Goal: Task Accomplishment & Management: Use online tool/utility

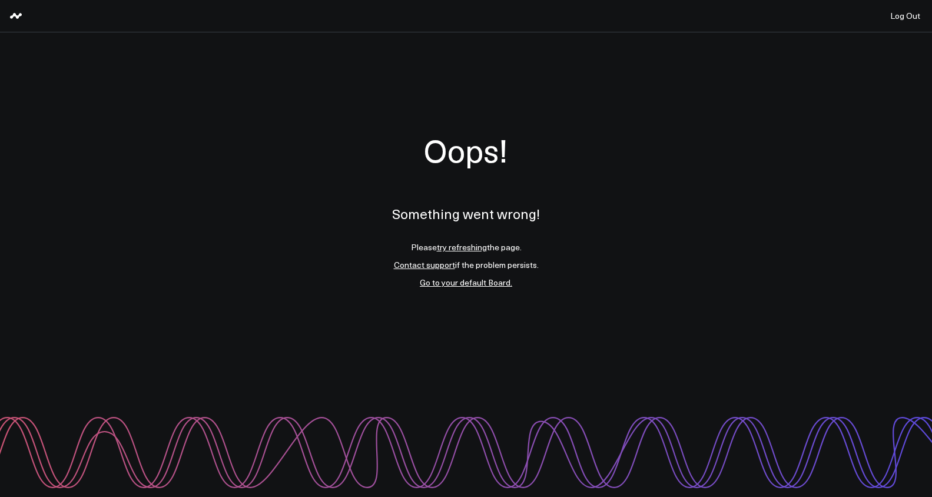
click at [450, 246] on link "try refreshing" at bounding box center [462, 247] width 50 height 11
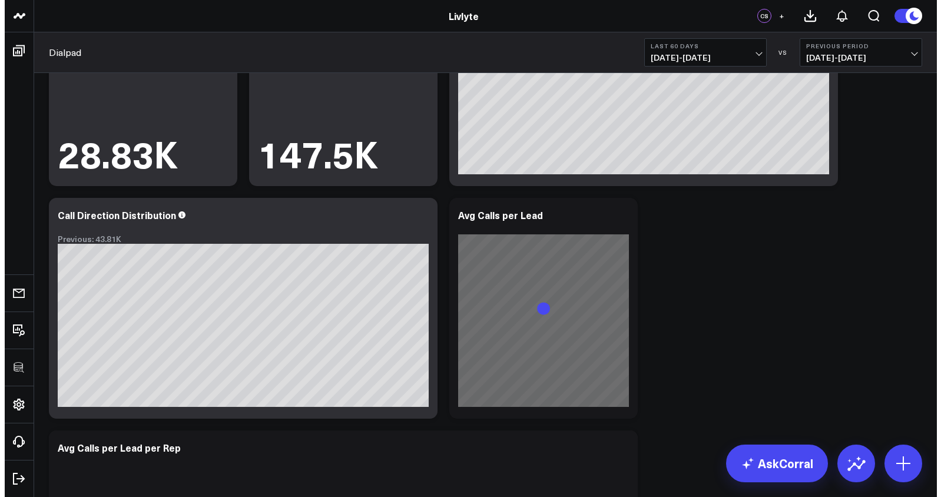
scroll to position [140, 0]
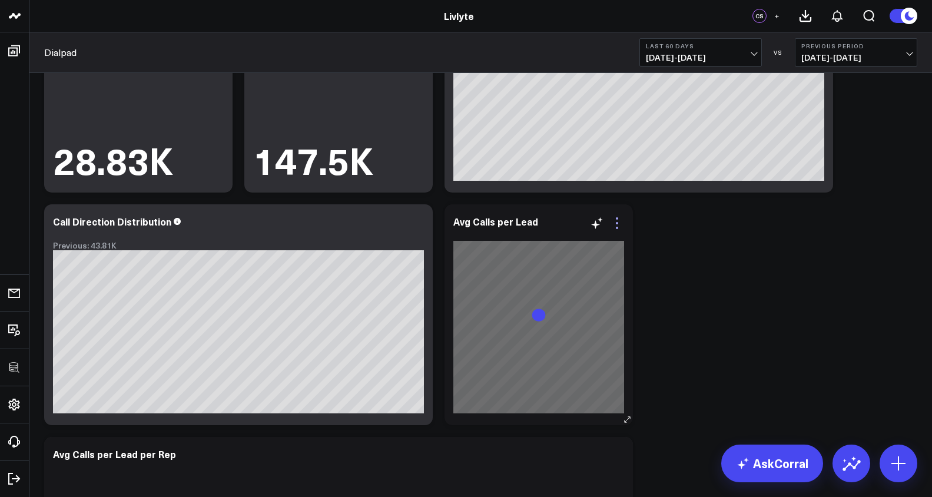
click at [617, 224] on icon at bounding box center [617, 223] width 14 height 14
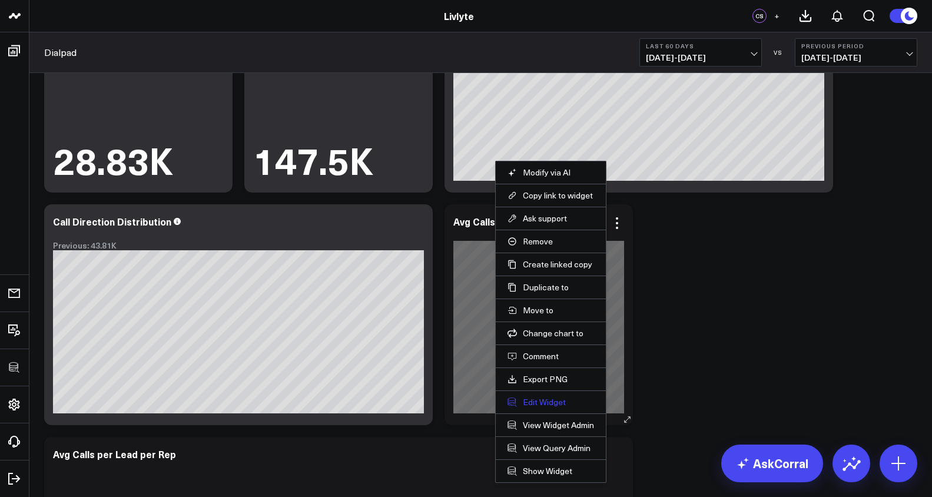
click at [557, 405] on button "Edit Widget" at bounding box center [551, 402] width 87 height 11
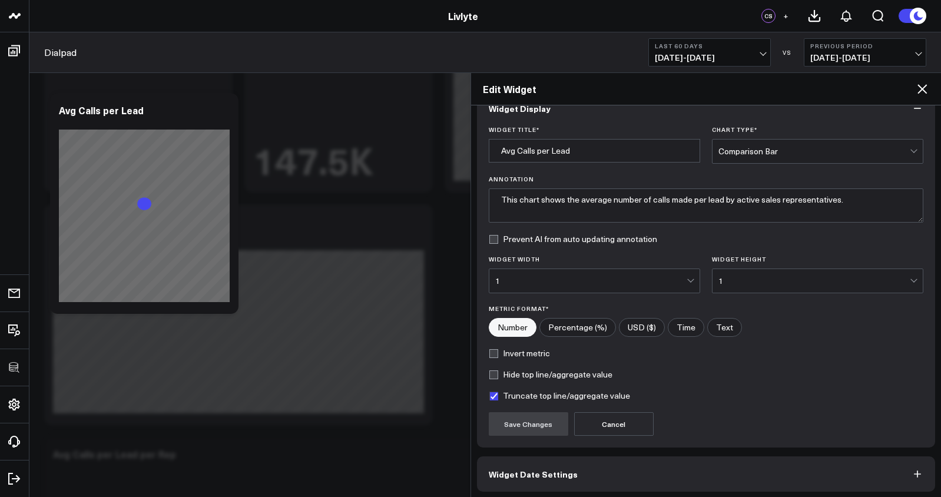
scroll to position [71, 0]
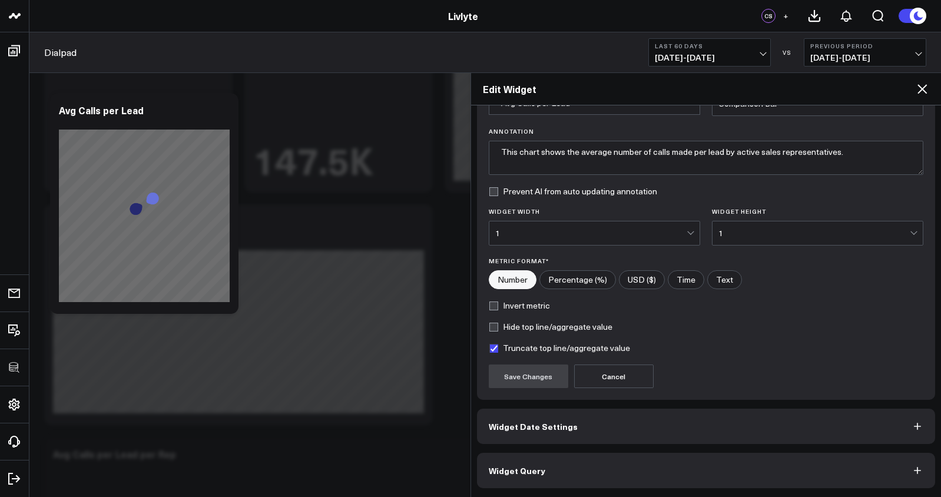
click at [594, 464] on button "Widget Query" at bounding box center [706, 470] width 459 height 35
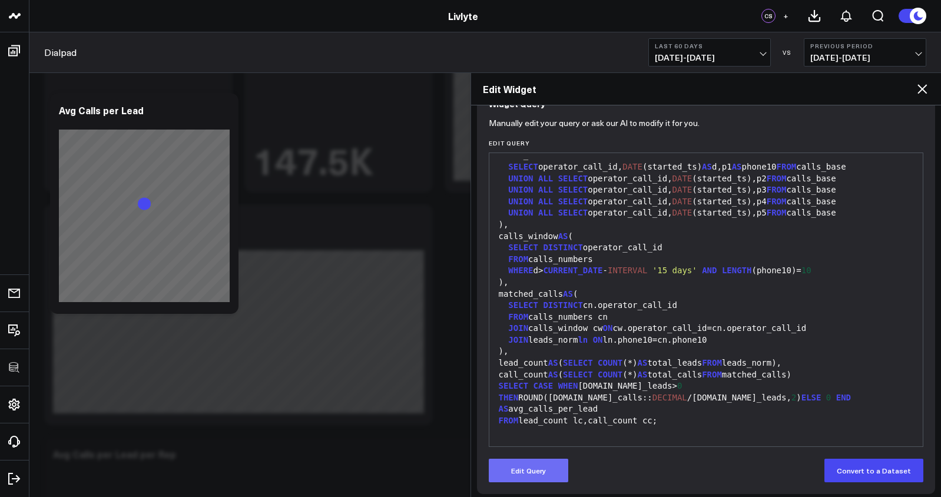
scroll to position [123, 0]
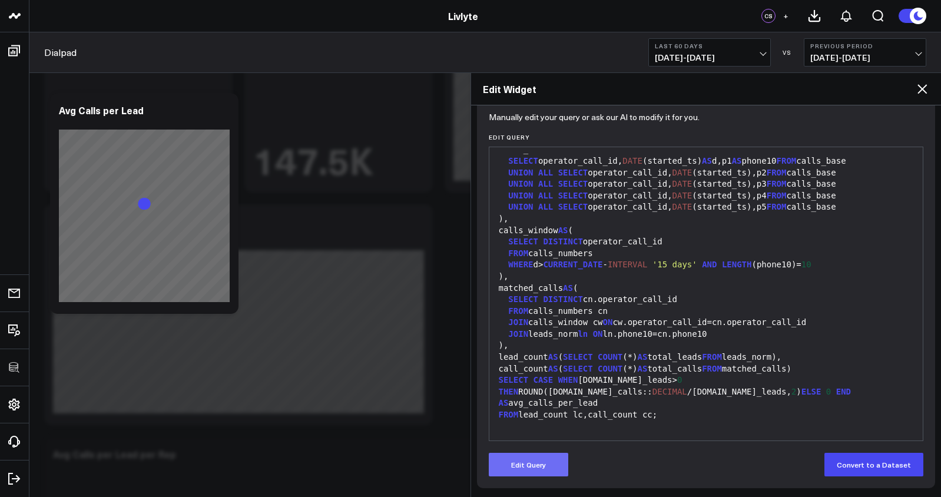
click at [510, 465] on button "Edit Query" at bounding box center [529, 465] width 80 height 24
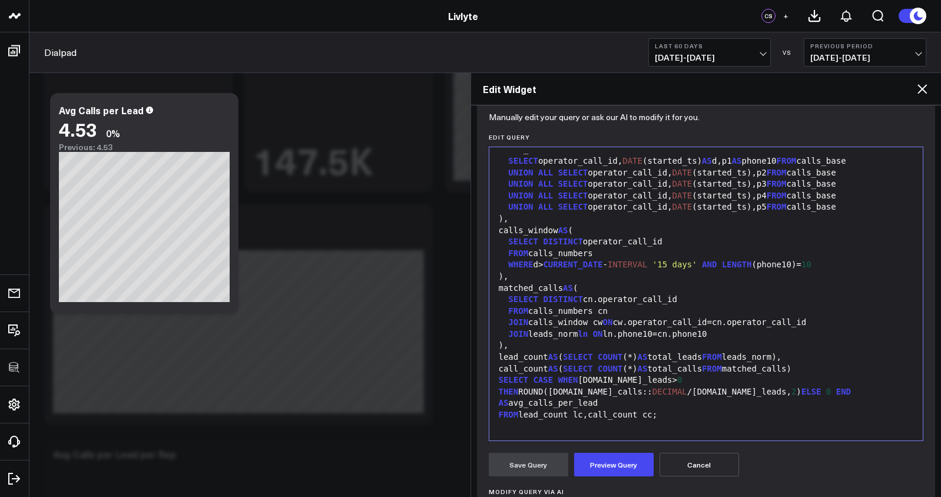
click at [550, 385] on span "CASE" at bounding box center [544, 379] width 20 height 9
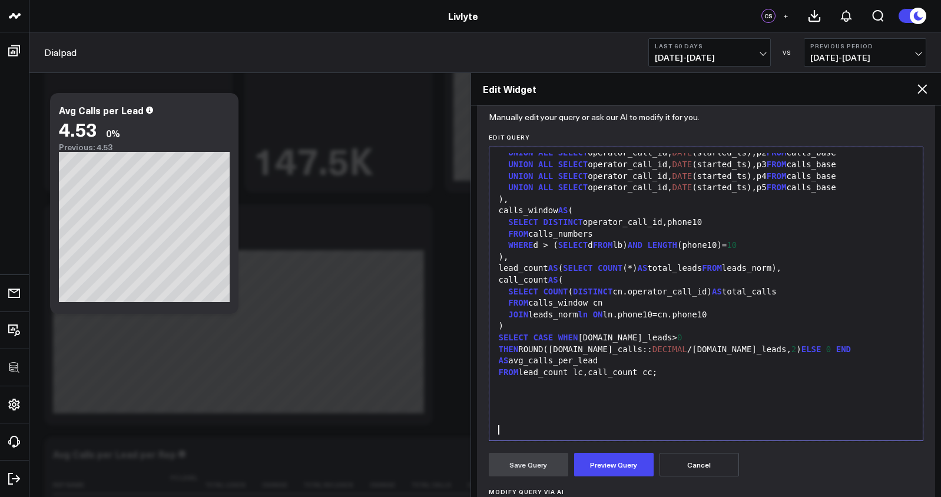
scroll to position [369, 0]
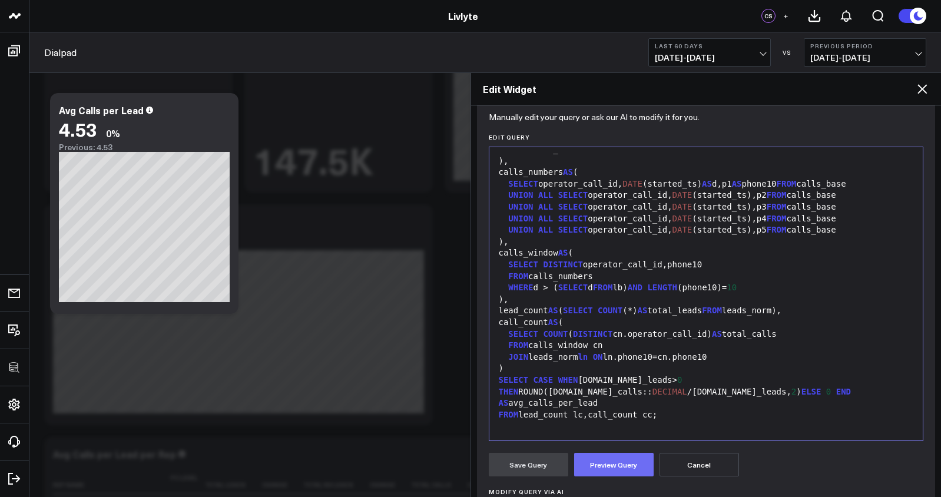
click at [602, 461] on button "Preview Query" at bounding box center [614, 465] width 80 height 24
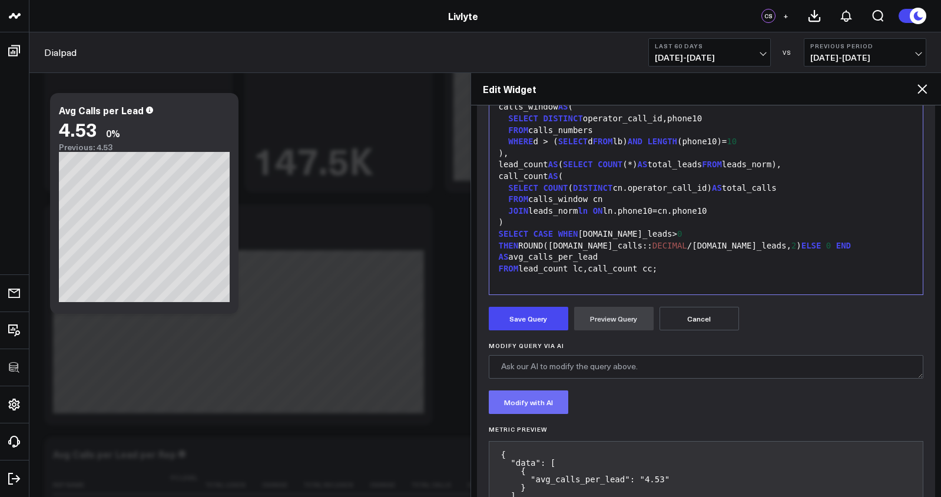
scroll to position [318, 0]
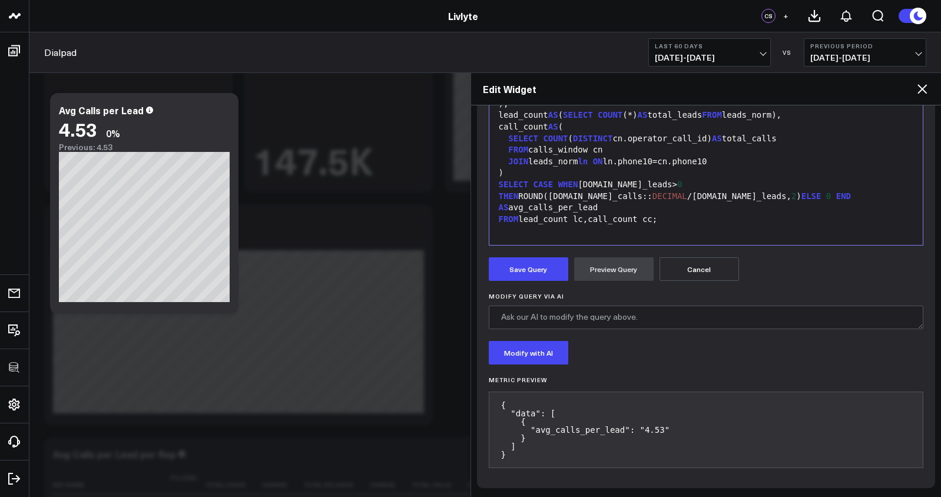
click at [652, 227] on div at bounding box center [706, 231] width 422 height 12
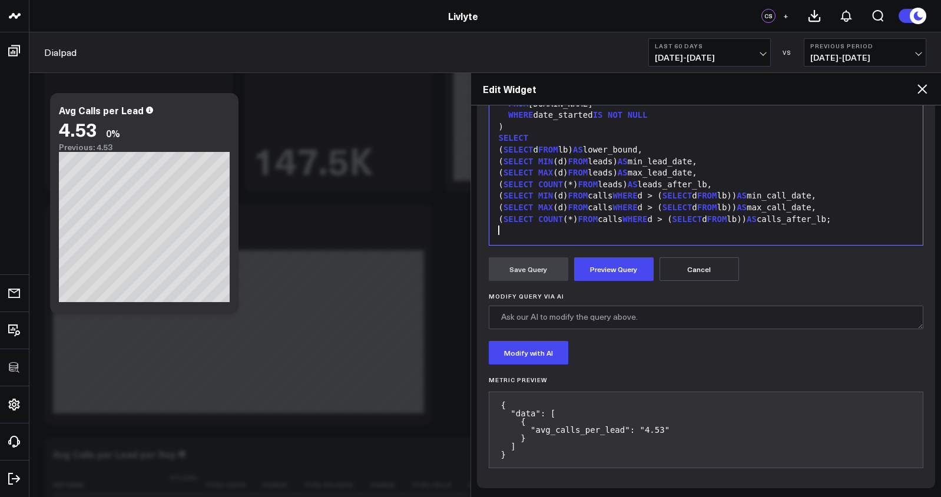
scroll to position [70, 0]
click at [628, 265] on button "Preview Query" at bounding box center [614, 269] width 80 height 24
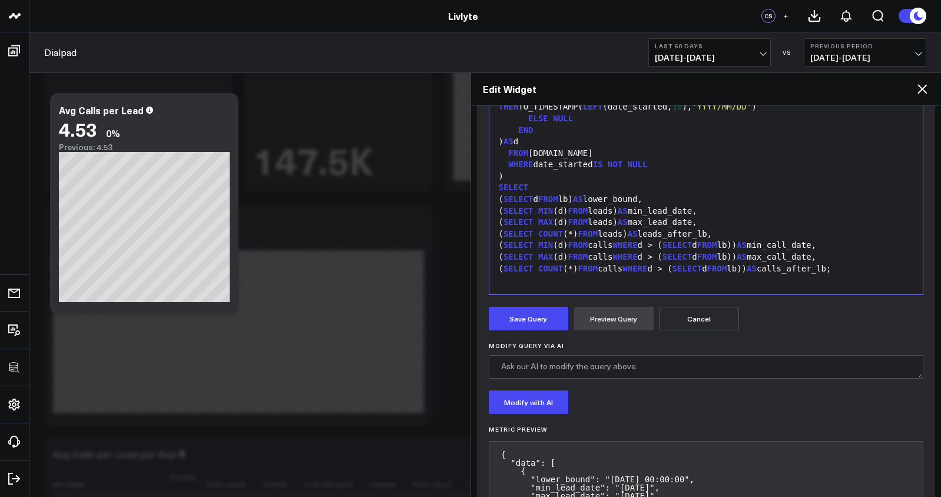
scroll to position [318, 0]
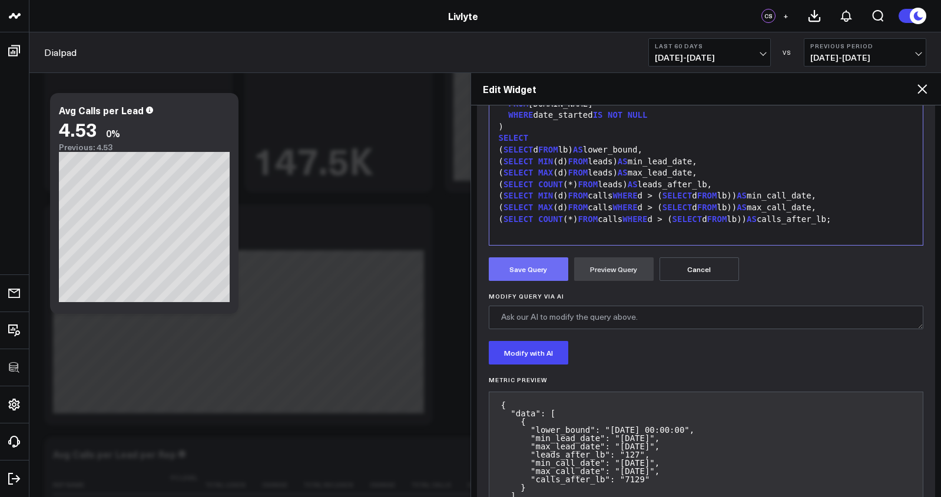
click at [529, 276] on button "Save Query" at bounding box center [529, 269] width 80 height 24
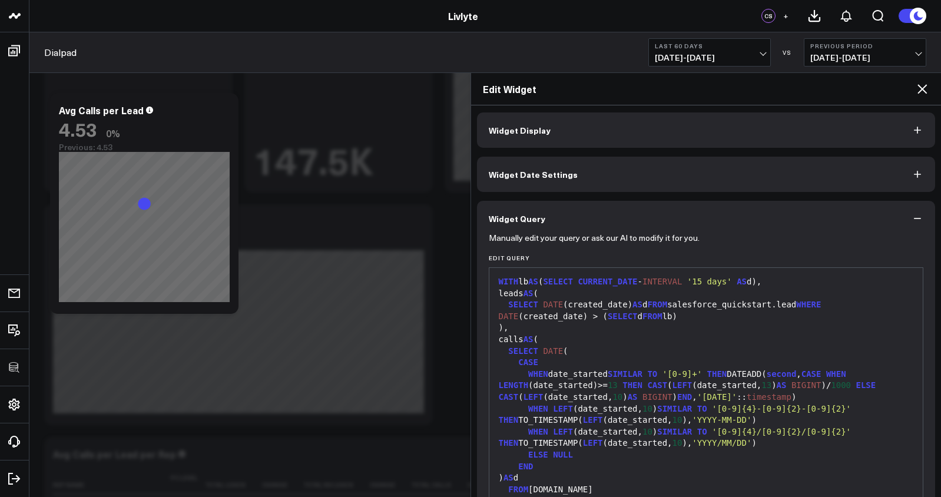
scroll to position [0, 0]
click at [727, 150] on div "Widget Display Widget Date Settings Widget Query Manually edit your query or as…" at bounding box center [706, 362] width 459 height 497
click at [727, 140] on button "Widget Display" at bounding box center [706, 131] width 459 height 35
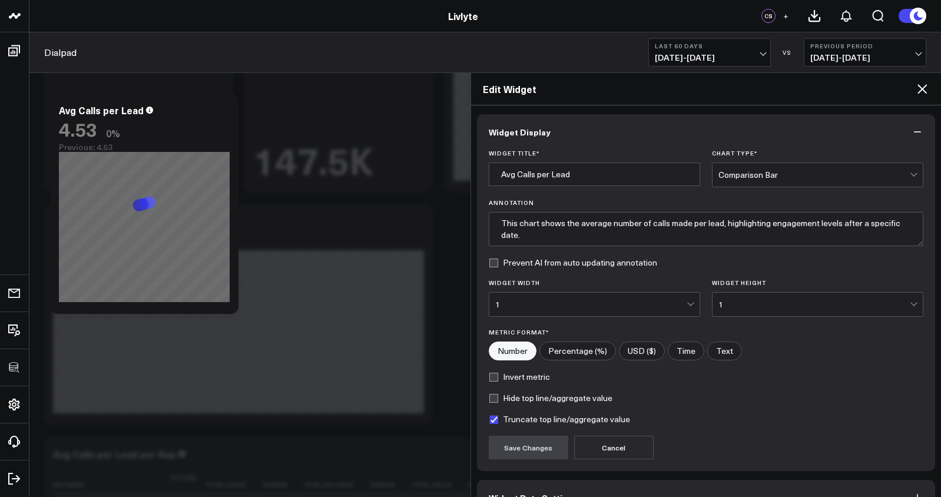
click at [782, 173] on div "Comparison Bar" at bounding box center [814, 174] width 191 height 9
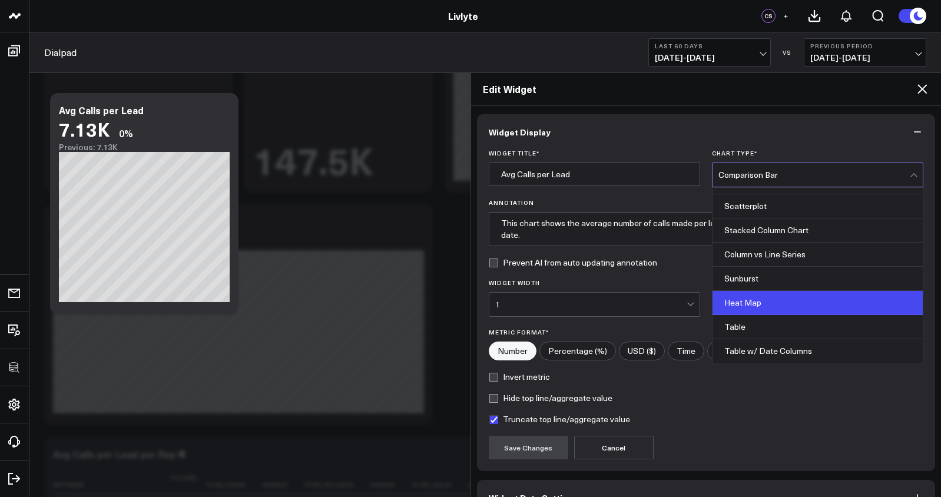
scroll to position [455, 0]
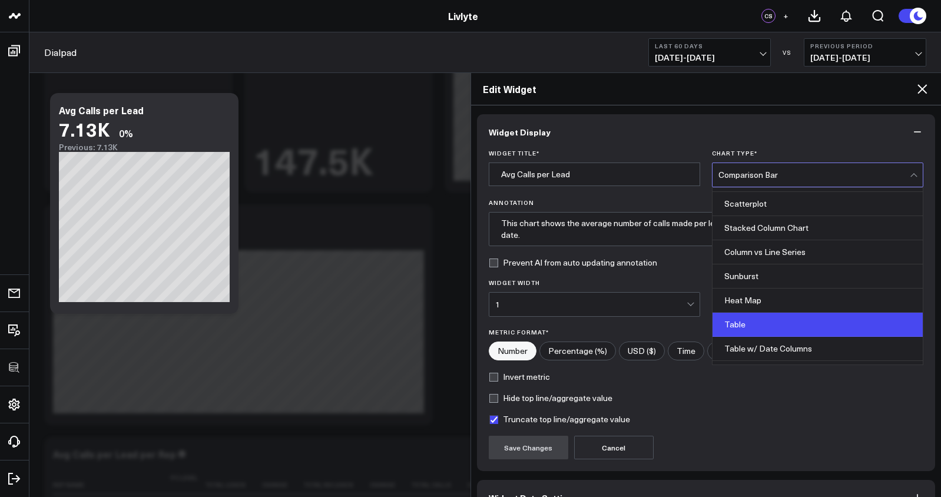
click at [770, 317] on div "Table" at bounding box center [818, 325] width 210 height 24
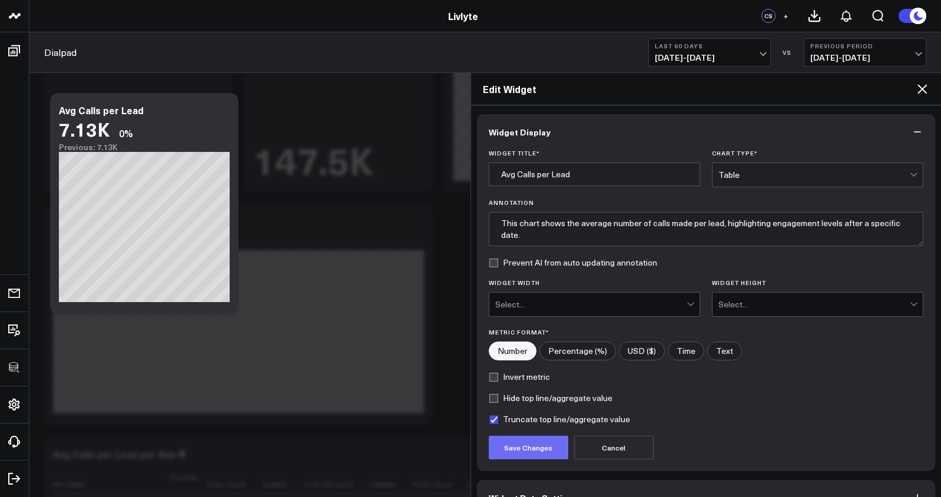
click at [538, 441] on button "Save Changes" at bounding box center [529, 448] width 80 height 24
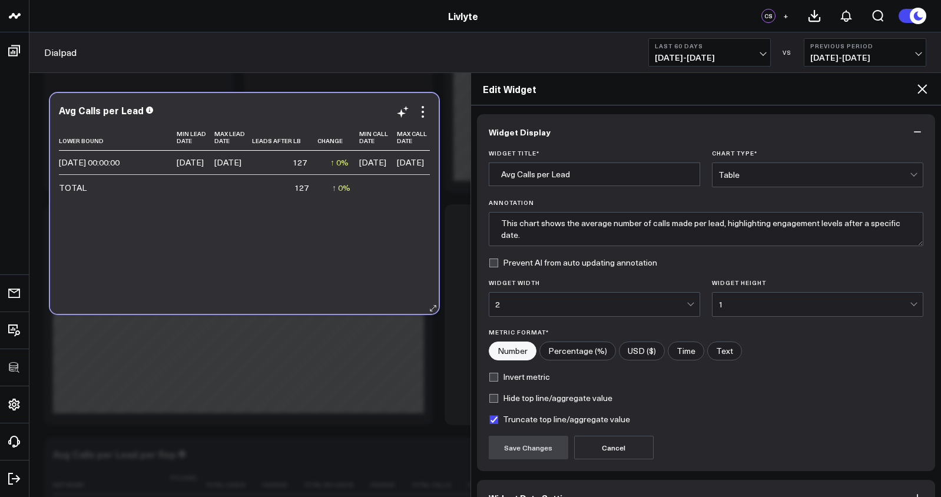
drag, startPoint x: 308, startPoint y: 267, endPoint x: 305, endPoint y: 290, distance: 23.7
click at [308, 267] on div "Lower Bound Min Lead Date Max Lead Date Leads After Lb Change Min Call Date Max…" at bounding box center [244, 213] width 371 height 178
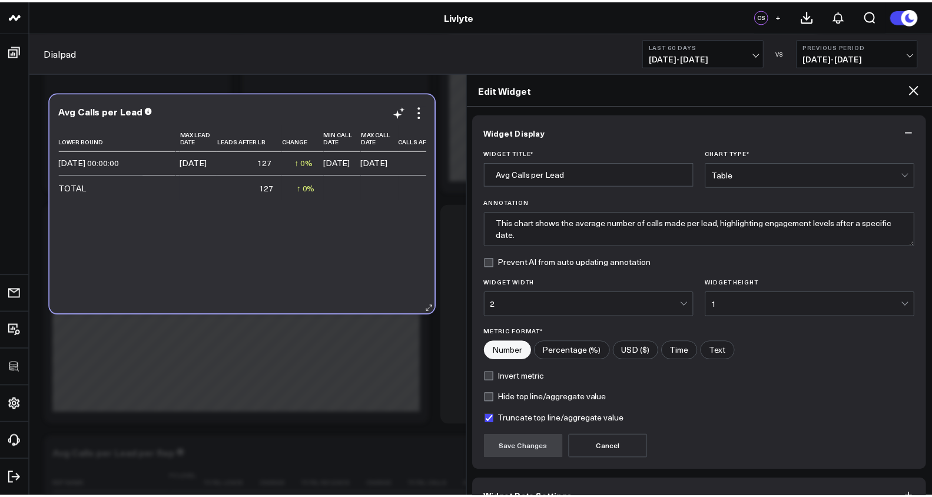
scroll to position [0, 32]
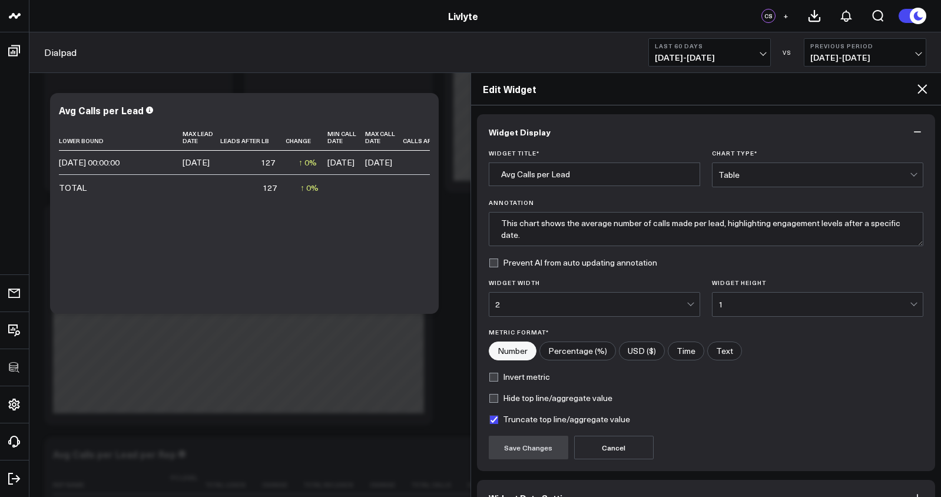
click at [929, 87] on icon at bounding box center [922, 89] width 14 height 14
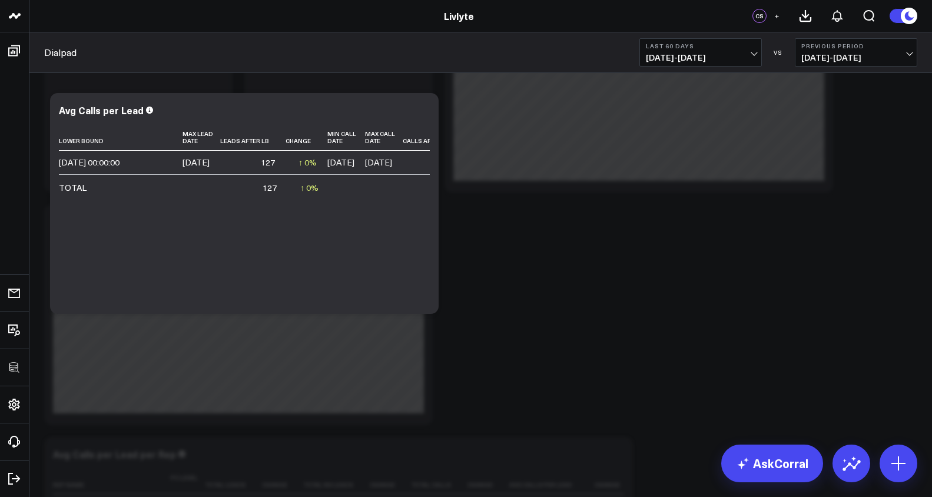
click at [765, 58] on div "Last 60 Days [DATE] - [DATE] VS Previous Period [DATE] - [DATE]" at bounding box center [779, 52] width 278 height 28
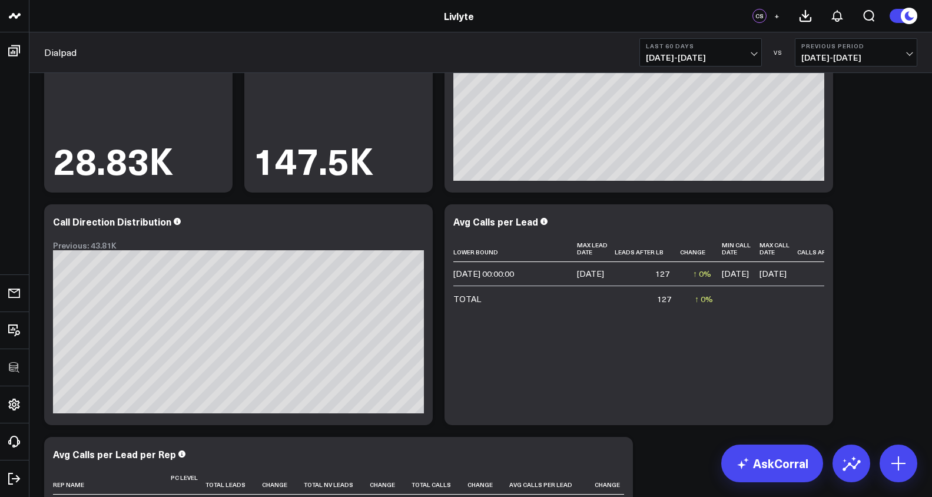
click at [752, 58] on span "[DATE] - [DATE]" at bounding box center [701, 57] width 110 height 9
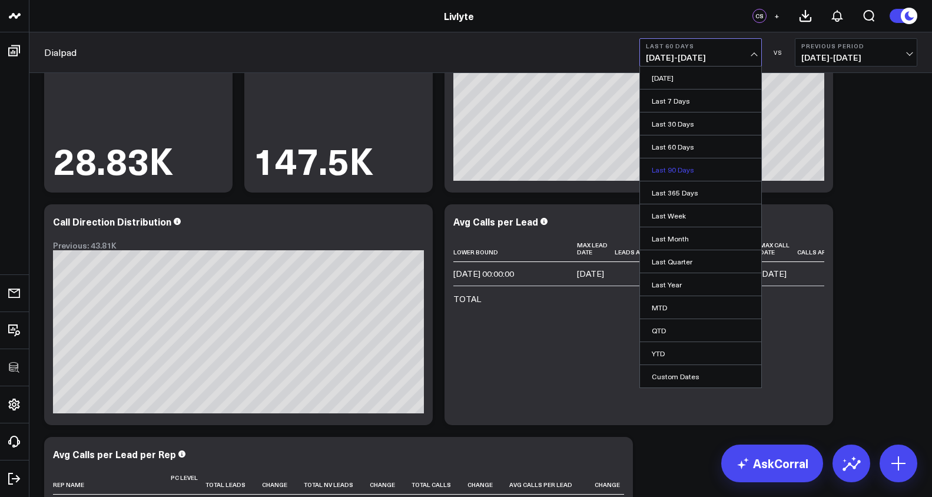
click at [691, 168] on link "Last 90 Days" at bounding box center [700, 169] width 121 height 22
